Goal: Navigation & Orientation: Find specific page/section

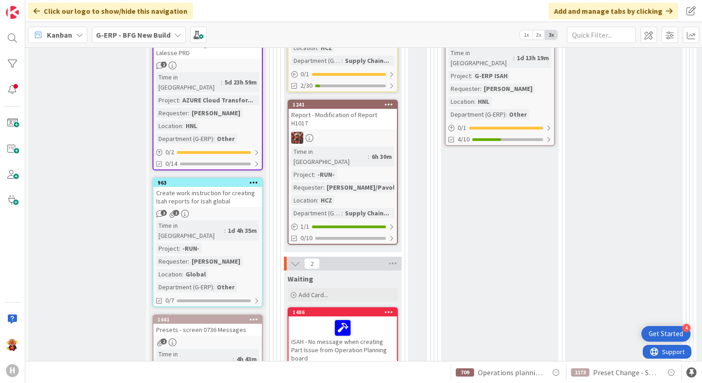
scroll to position [460, 0]
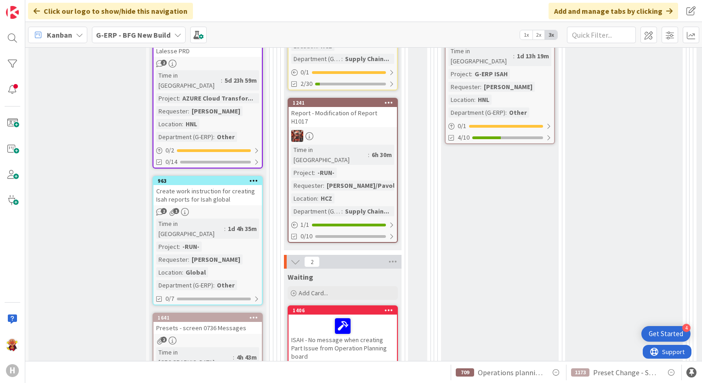
click at [378, 130] on div at bounding box center [343, 136] width 108 height 12
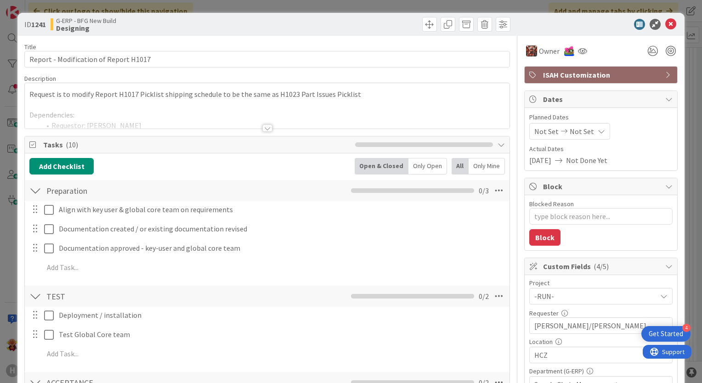
click at [268, 131] on div at bounding box center [267, 128] width 10 height 7
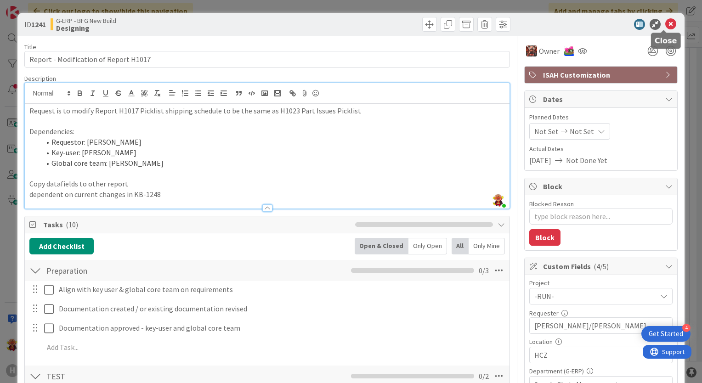
click at [666, 26] on icon at bounding box center [671, 24] width 11 height 11
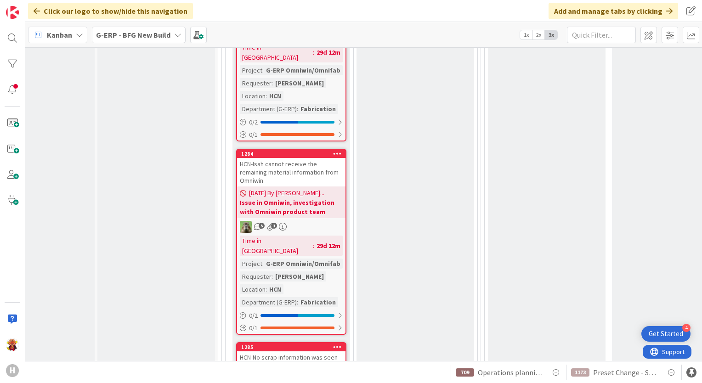
scroll to position [3020, 51]
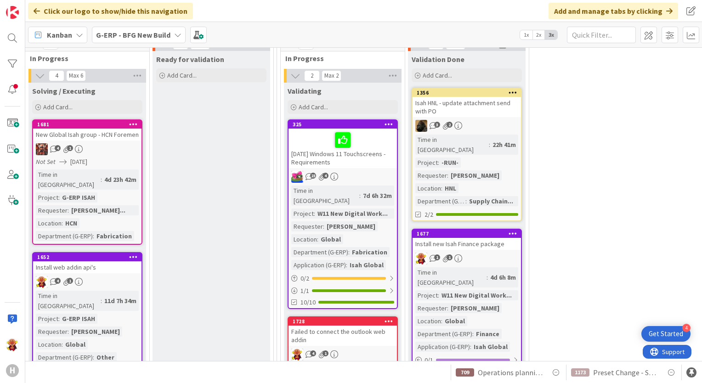
scroll to position [1126, 256]
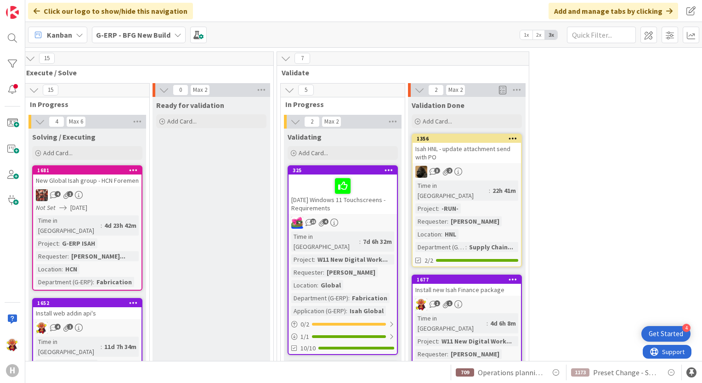
click at [125, 322] on div "4 1" at bounding box center [87, 328] width 108 height 12
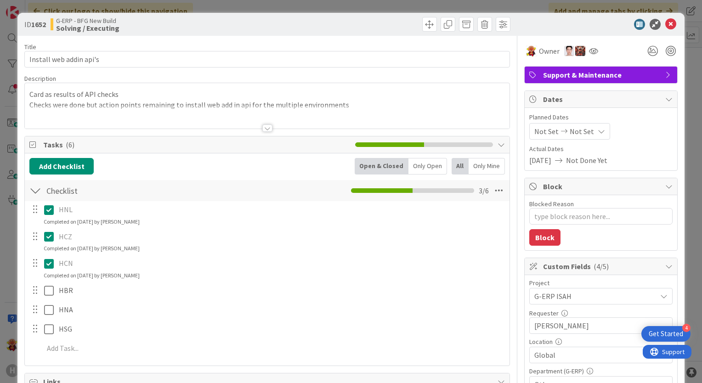
type textarea "x"
click at [666, 28] on icon at bounding box center [671, 24] width 11 height 11
